Goal: Information Seeking & Learning: Learn about a topic

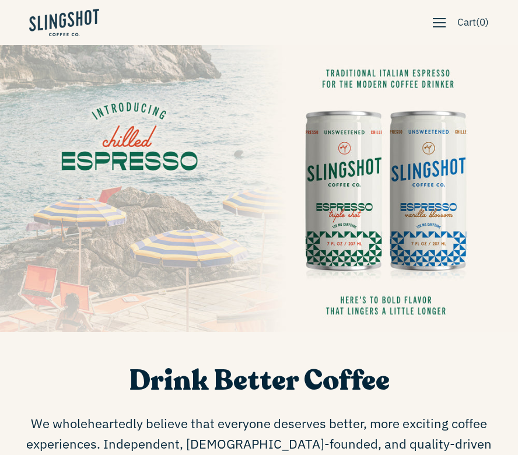
scroll to position [30, 0]
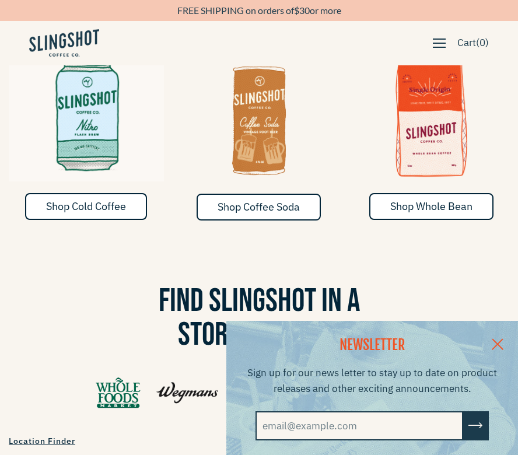
drag, startPoint x: 0, startPoint y: 0, endPoint x: 537, endPoint y: 149, distance: 556.9
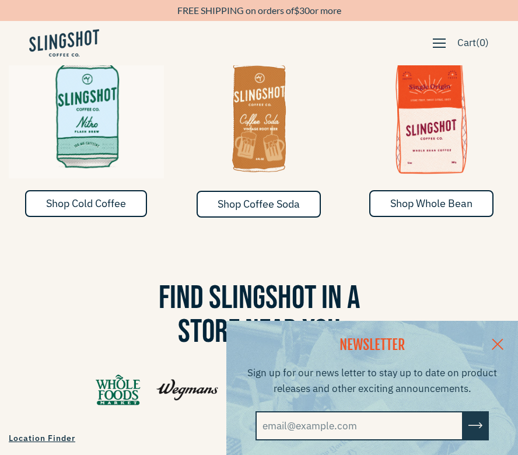
click at [509, 339] on link at bounding box center [497, 343] width 41 height 45
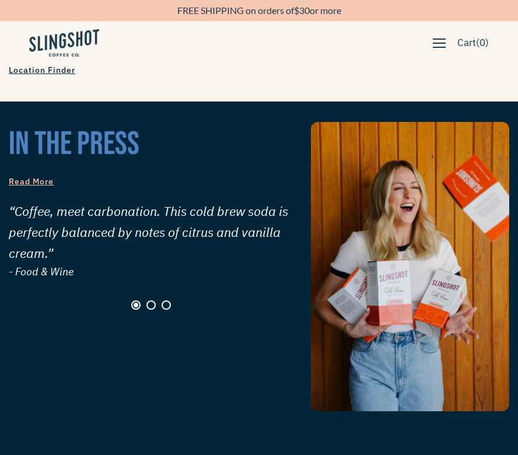
scroll to position [877, 0]
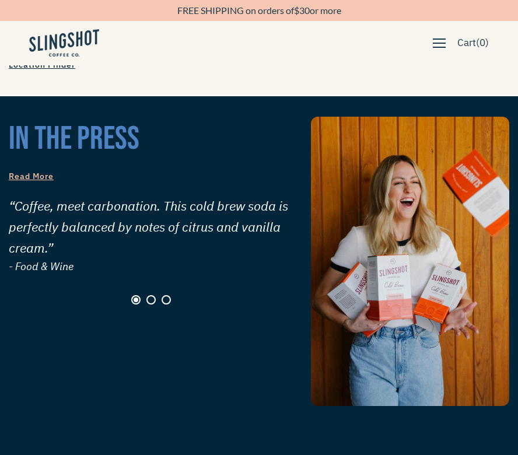
click at [145, 270] on div "“Coffee, meet carbonation. This cold brew soda is perfectly balanced by notes o…" at bounding box center [151, 249] width 285 height 109
click at [148, 295] on button "Page 2" at bounding box center [150, 299] width 9 height 9
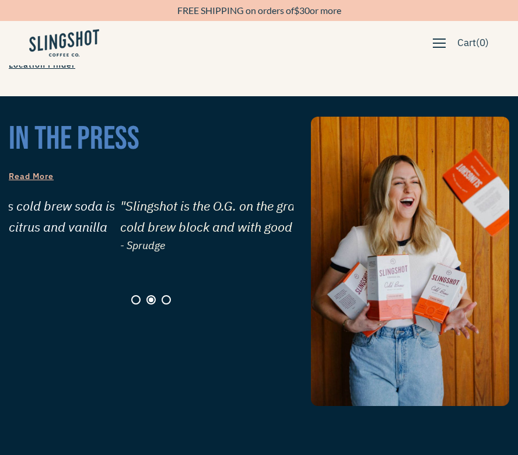
scroll to position [0, 285]
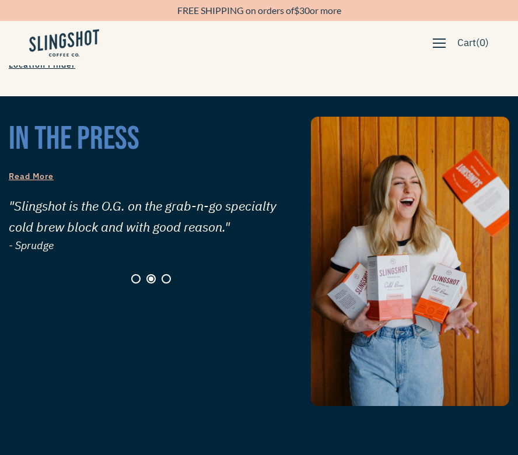
click at [164, 279] on div "in the press Read More “Coffee, meet carbonation. This cold brew soda is perfec…" at bounding box center [151, 261] width 285 height 289
click at [164, 251] on div "“Coffee, meet carbonation. This cold brew soda is perfectly balanced by notes o…" at bounding box center [151, 239] width 285 height 88
click at [165, 274] on button "Page 3" at bounding box center [166, 278] width 9 height 9
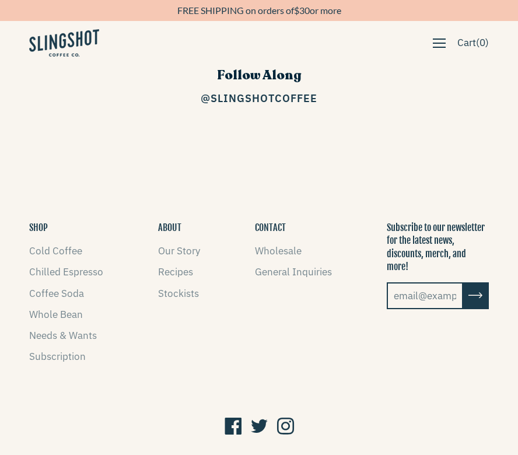
scroll to position [1578, 0]
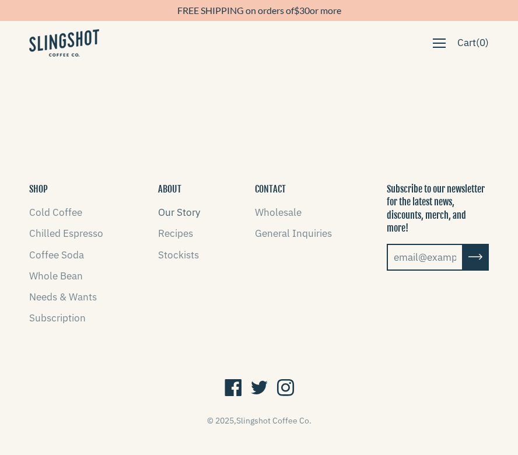
click at [179, 206] on link "Our Story" at bounding box center [179, 212] width 42 height 13
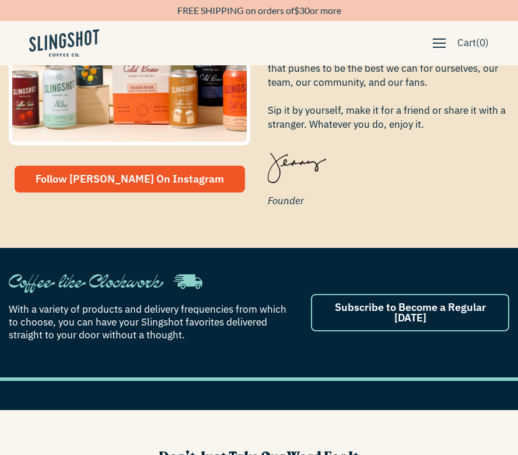
scroll to position [608, 0]
